Goal: Task Accomplishment & Management: Manage account settings

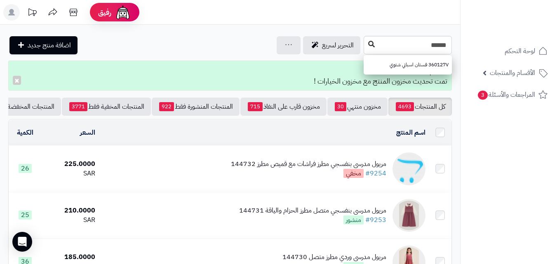
type input "******"
click at [365, 47] on button at bounding box center [371, 45] width 12 height 16
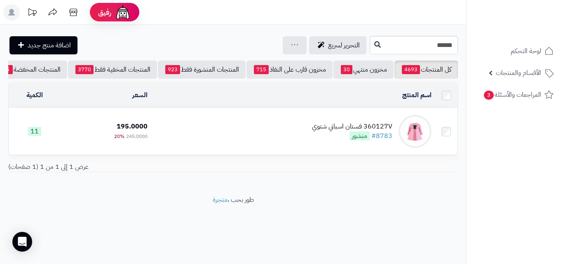
click at [275, 134] on td "360127V فستان اسباني شتوي #8783 منشور" at bounding box center [293, 131] width 284 height 46
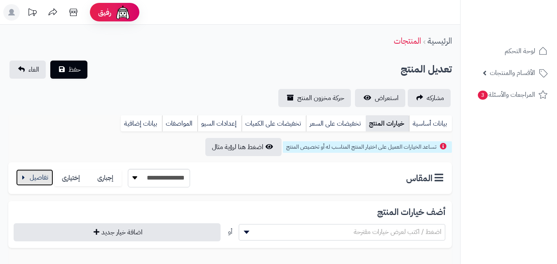
click at [31, 180] on button "button" at bounding box center [34, 177] width 37 height 16
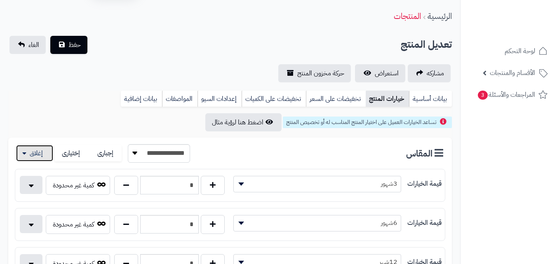
scroll to position [63, 0]
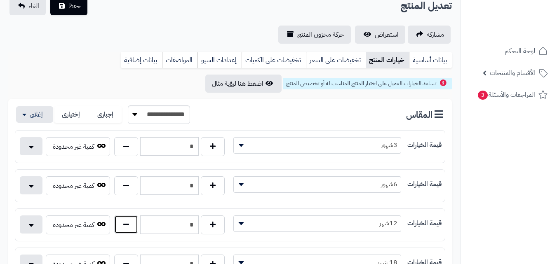
click at [124, 223] on button "button" at bounding box center [126, 224] width 24 height 19
type input "*"
click at [67, 10] on button "حفظ" at bounding box center [68, 6] width 37 height 18
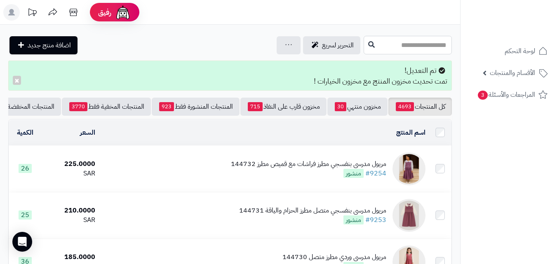
click at [363, 42] on input "text" at bounding box center [407, 45] width 88 height 19
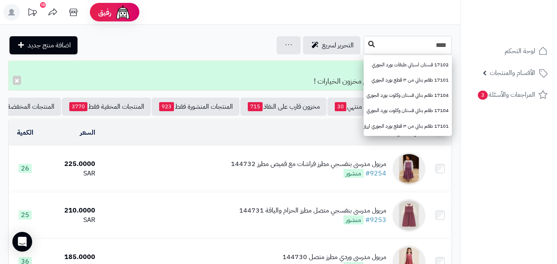
type input "****"
click at [368, 43] on icon at bounding box center [371, 44] width 7 height 7
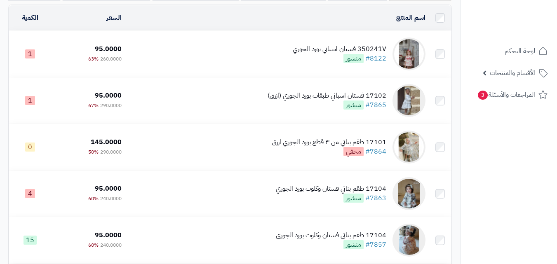
scroll to position [137, 0]
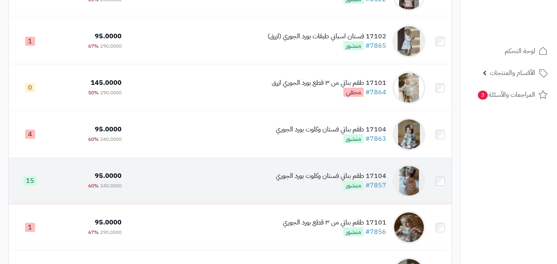
click at [318, 190] on div "17104 طقم بناتي فستان وكلوت بورد الجوري #7857 منشور" at bounding box center [331, 180] width 110 height 19
click at [291, 187] on div "17104 طقم بناتي فستان وكلوت بورد الجوري #7857 منشور" at bounding box center [331, 180] width 110 height 19
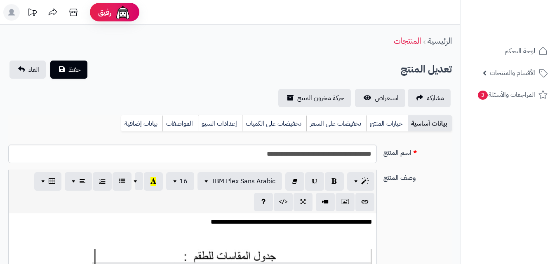
scroll to position [119, 0]
click at [391, 124] on link "خيارات المنتج" at bounding box center [387, 123] width 42 height 16
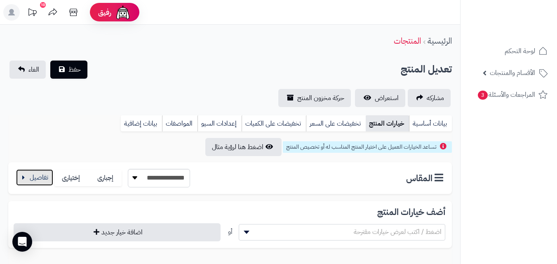
click at [24, 174] on button "button" at bounding box center [34, 177] width 37 height 16
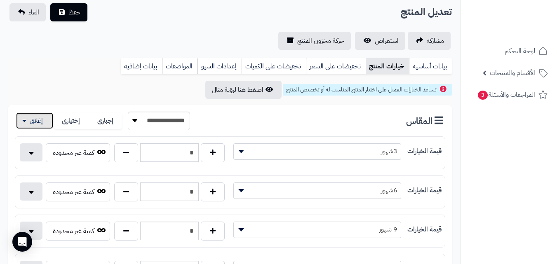
scroll to position [193, 0]
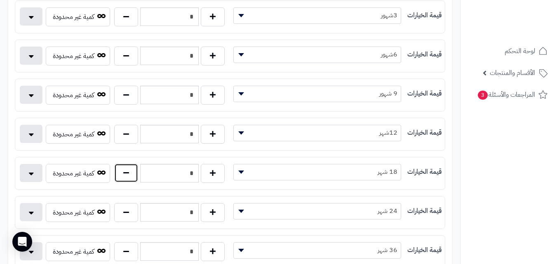
click at [134, 165] on button "button" at bounding box center [126, 173] width 24 height 19
type input "*"
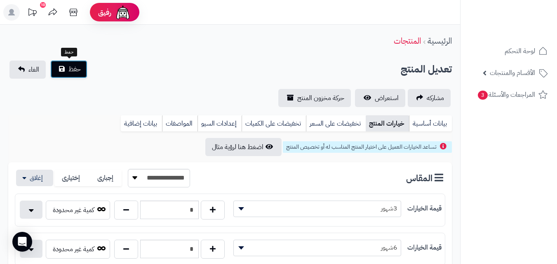
click at [74, 75] on button "حفظ" at bounding box center [68, 69] width 37 height 18
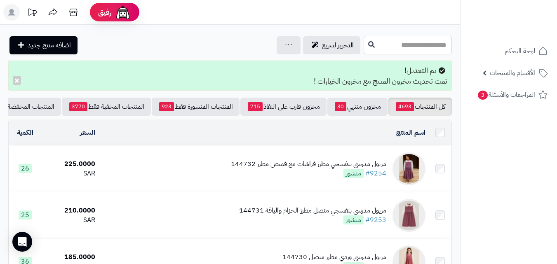
click at [383, 42] on input "text" at bounding box center [407, 45] width 88 height 19
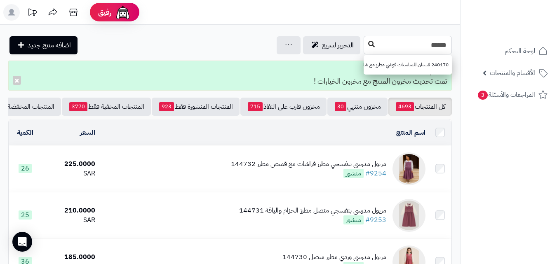
type input "******"
click at [368, 45] on icon at bounding box center [371, 44] width 7 height 7
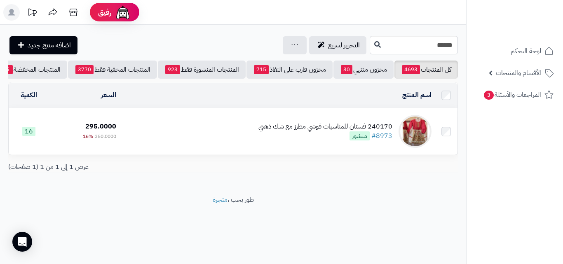
click at [327, 131] on div "240170 فستان للمناسبات فوشي مطرز مع شك ذهبي" at bounding box center [325, 126] width 134 height 9
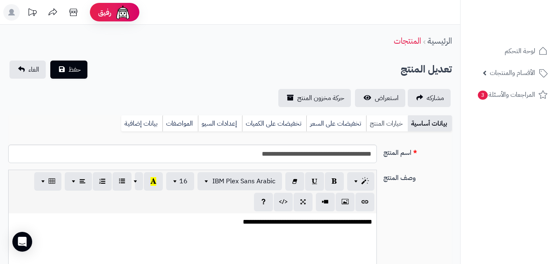
scroll to position [222, 0]
click at [381, 126] on link "خيارات المنتج" at bounding box center [387, 123] width 42 height 16
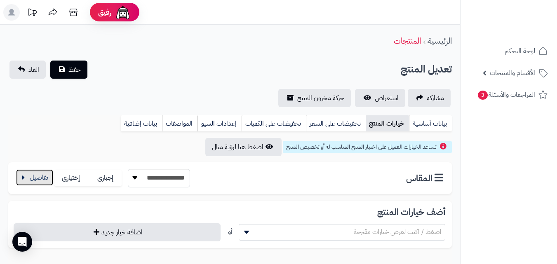
click at [45, 171] on button "button" at bounding box center [34, 177] width 37 height 16
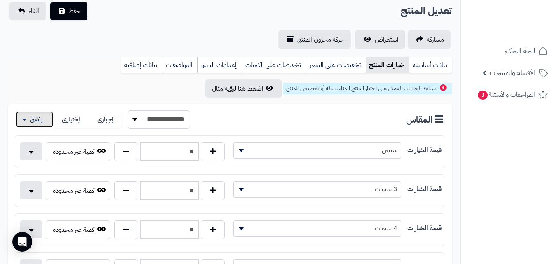
scroll to position [78, 0]
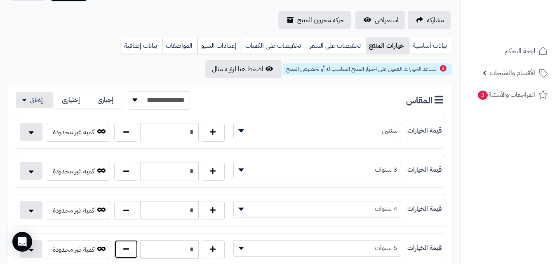
click at [128, 255] on button "button" at bounding box center [126, 249] width 24 height 19
type input "*"
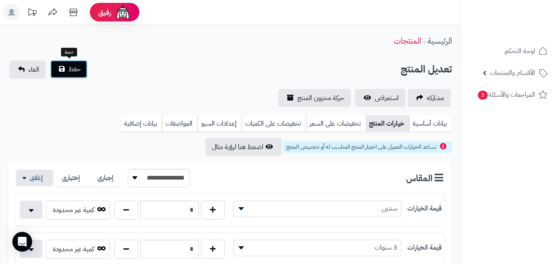
click at [66, 64] on button "حفظ" at bounding box center [68, 69] width 37 height 18
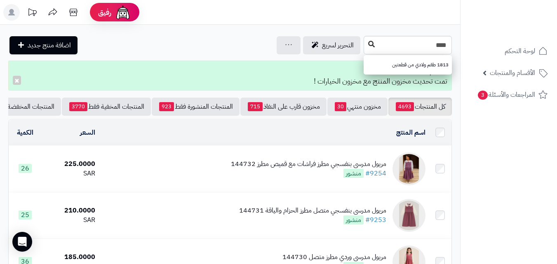
type input "****"
click at [368, 44] on icon at bounding box center [371, 44] width 7 height 7
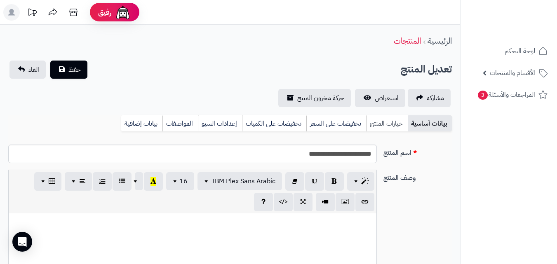
scroll to position [89, 0]
click at [389, 124] on link "خيارات المنتج" at bounding box center [387, 123] width 42 height 16
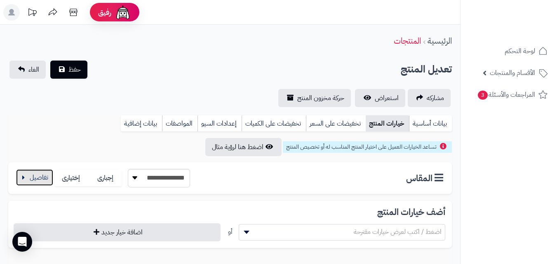
click at [23, 174] on button "button" at bounding box center [34, 177] width 37 height 16
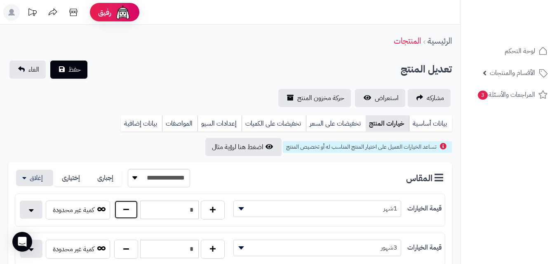
click at [126, 210] on button "button" at bounding box center [126, 209] width 24 height 19
type input "*"
click at [63, 63] on button "حفظ" at bounding box center [68, 69] width 37 height 18
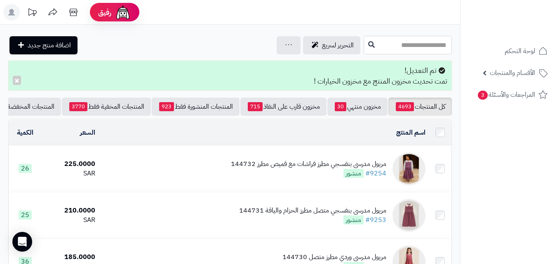
click at [407, 39] on input "text" at bounding box center [407, 45] width 88 height 19
type input "*****"
click at [368, 42] on icon at bounding box center [371, 44] width 7 height 7
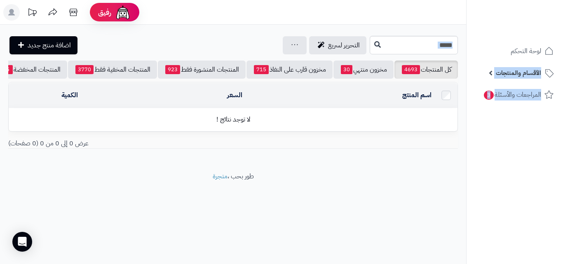
drag, startPoint x: 402, startPoint y: 54, endPoint x: 525, endPoint y: 66, distance: 123.3
click at [545, 73] on div "رفيق ! الطلبات معالجة مكتمل إرجاع المنتجات العملاء المتواجدون الان 20240 عملاء …" at bounding box center [281, 132] width 563 height 264
click at [396, 40] on input "*****" at bounding box center [414, 45] width 88 height 19
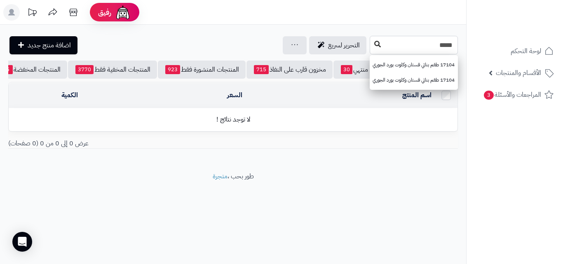
click at [370, 48] on input "*****" at bounding box center [414, 45] width 88 height 19
type input "*****"
click at [374, 46] on icon at bounding box center [377, 44] width 7 height 7
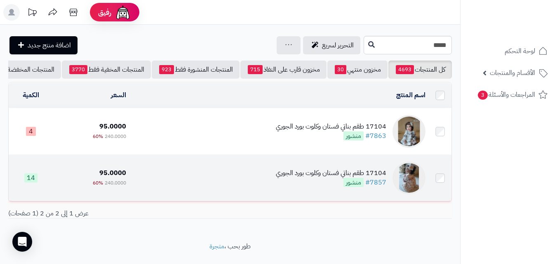
click at [254, 184] on td "17104 طقم بناتي فستان وكلوت بورد الجوري #7857 منشور" at bounding box center [278, 178] width 299 height 46
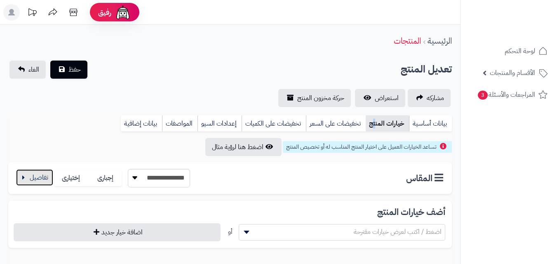
click at [45, 182] on button "button" at bounding box center [34, 177] width 37 height 16
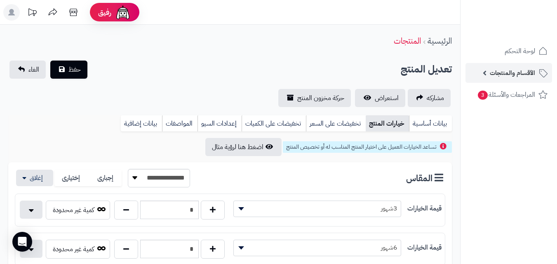
click at [521, 81] on link "الأقسام والمنتجات" at bounding box center [508, 73] width 87 height 20
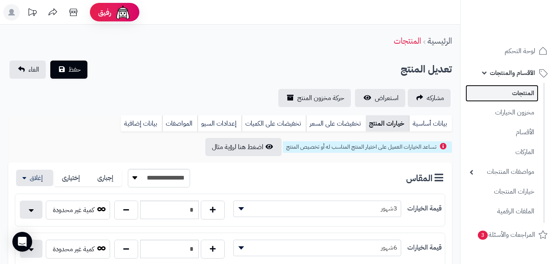
click at [511, 94] on link "المنتجات" at bounding box center [501, 93] width 73 height 17
click at [507, 62] on ul "لوحة التحكم الأقسام والمنتجات المنتجات مخزون الخيارات الأقسام الماركات مواصفات …" at bounding box center [508, 143] width 96 height 204
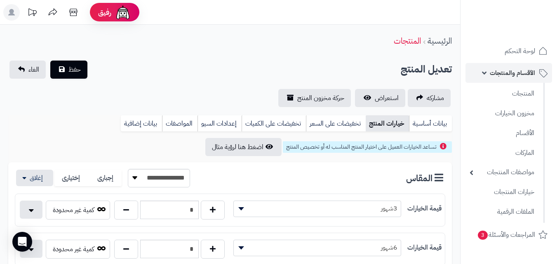
click at [505, 66] on link "الأقسام والمنتجات" at bounding box center [508, 73] width 87 height 20
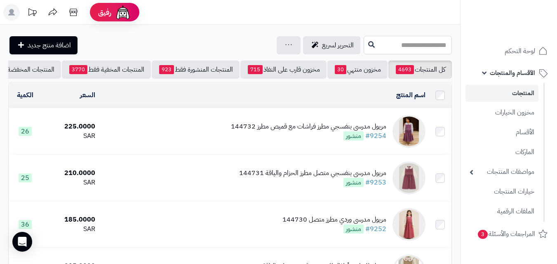
click at [396, 43] on input "text" at bounding box center [407, 45] width 88 height 19
type input "*****"
click at [365, 46] on button at bounding box center [371, 45] width 12 height 16
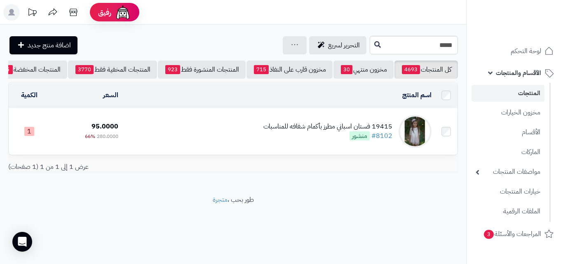
click at [268, 125] on td "19415 فستان اسباني مطرز بأكمام شفافه للمناسبات #8102 منشور" at bounding box center [278, 131] width 313 height 46
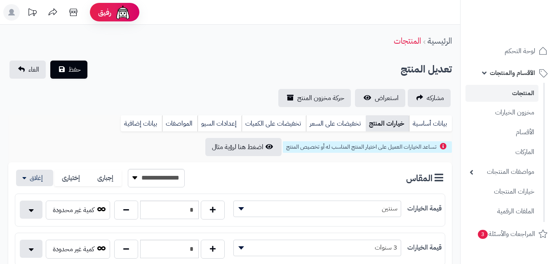
click at [119, 207] on button "button" at bounding box center [126, 210] width 24 height 19
type input "*"
click at [79, 71] on span "حفظ" at bounding box center [74, 69] width 12 height 10
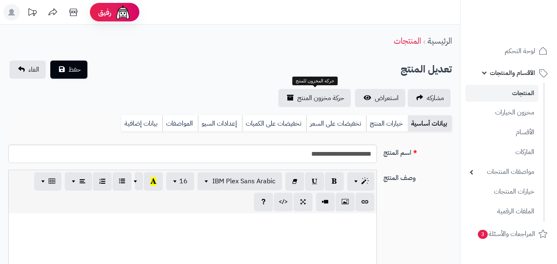
scroll to position [119, 0]
click at [386, 121] on link "خيارات المنتج" at bounding box center [387, 123] width 42 height 16
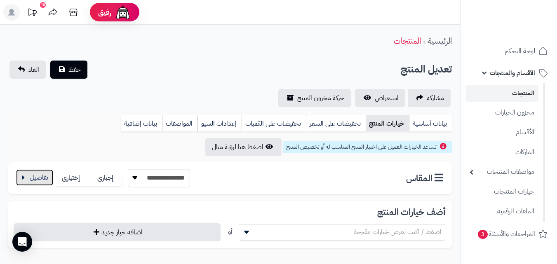
click at [22, 175] on button "button" at bounding box center [34, 177] width 37 height 16
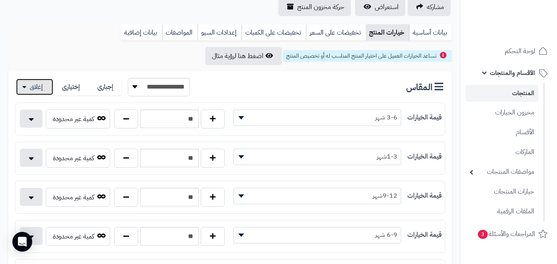
scroll to position [109, 0]
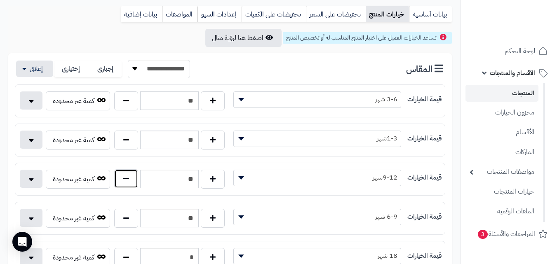
click at [121, 173] on button "button" at bounding box center [126, 178] width 24 height 19
type input "**"
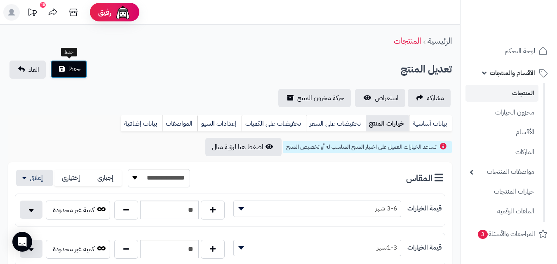
click at [67, 64] on button "حفظ" at bounding box center [68, 69] width 37 height 18
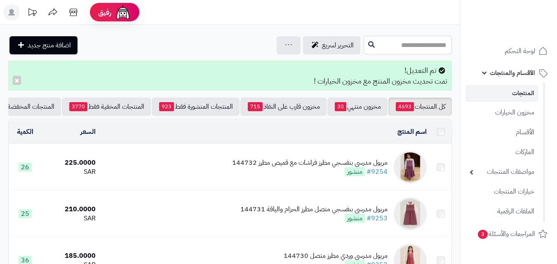
click at [365, 50] on input "text" at bounding box center [407, 45] width 88 height 19
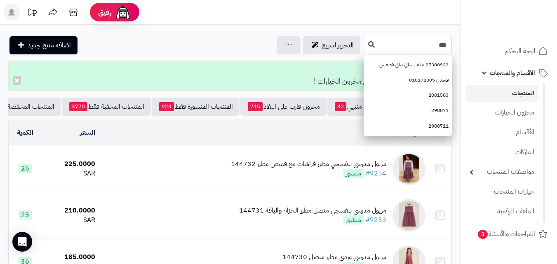
type input "****"
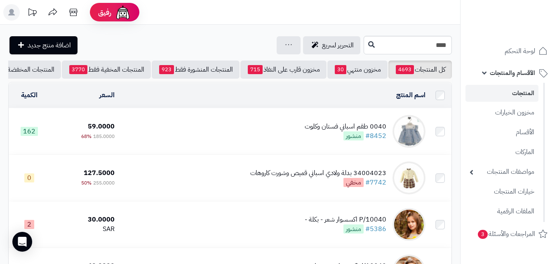
click at [326, 140] on div "0040 طقم اسباني فستان وكلوت #8452 منشور" at bounding box center [345, 131] width 82 height 19
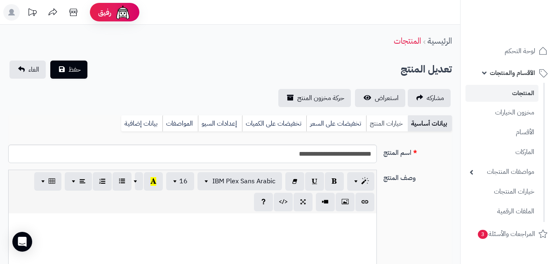
scroll to position [109, 0]
click at [390, 117] on link "خيارات المنتج" at bounding box center [387, 123] width 42 height 16
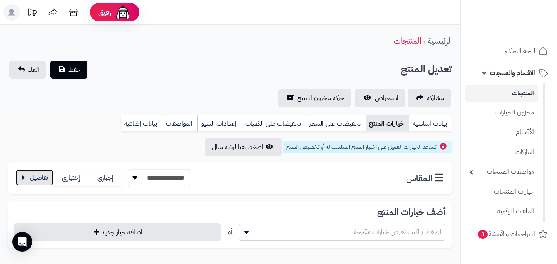
click at [21, 174] on button "button" at bounding box center [34, 177] width 37 height 16
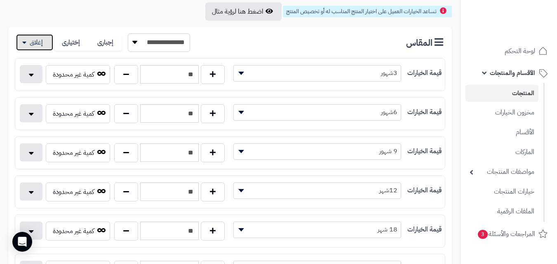
scroll to position [148, 0]
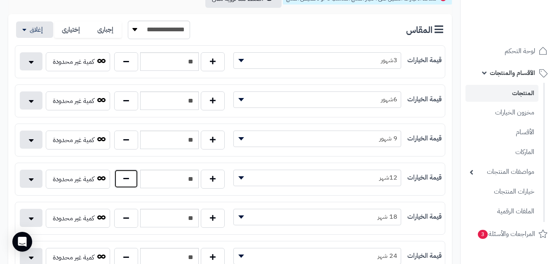
click at [120, 176] on button "button" at bounding box center [126, 178] width 24 height 19
type input "**"
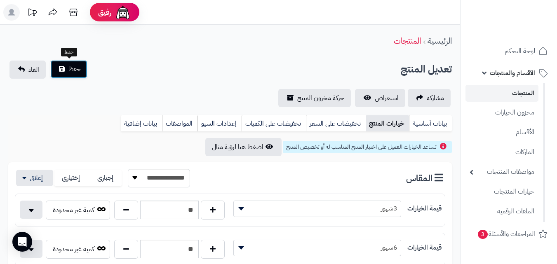
click at [66, 70] on button "حفظ" at bounding box center [68, 69] width 37 height 18
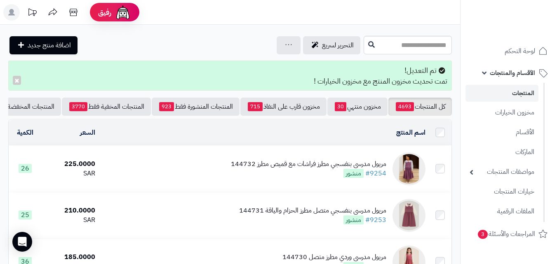
drag, startPoint x: 209, startPoint y: 204, endPoint x: 155, endPoint y: 47, distance: 165.6
click at [155, 47] on div "التحرير لسريع جرد مخزون المنتجات جرد مخزون الخيارات فقط تعديل أسعار المنتجات ال…" at bounding box center [184, 45] width 353 height 18
